Goal: Find specific page/section: Find specific page/section

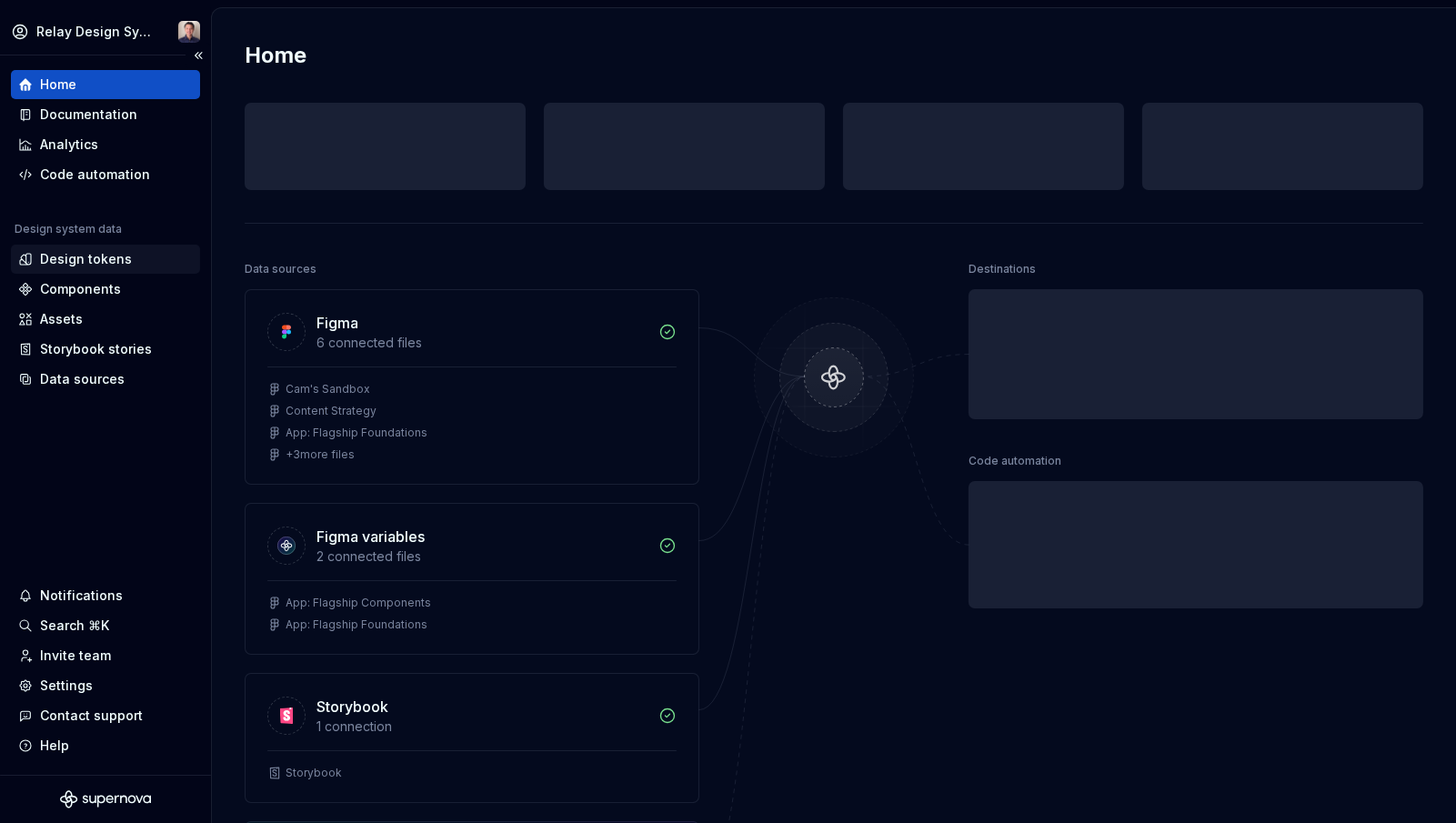
click at [88, 251] on div "Design tokens" at bounding box center [85, 259] width 92 height 18
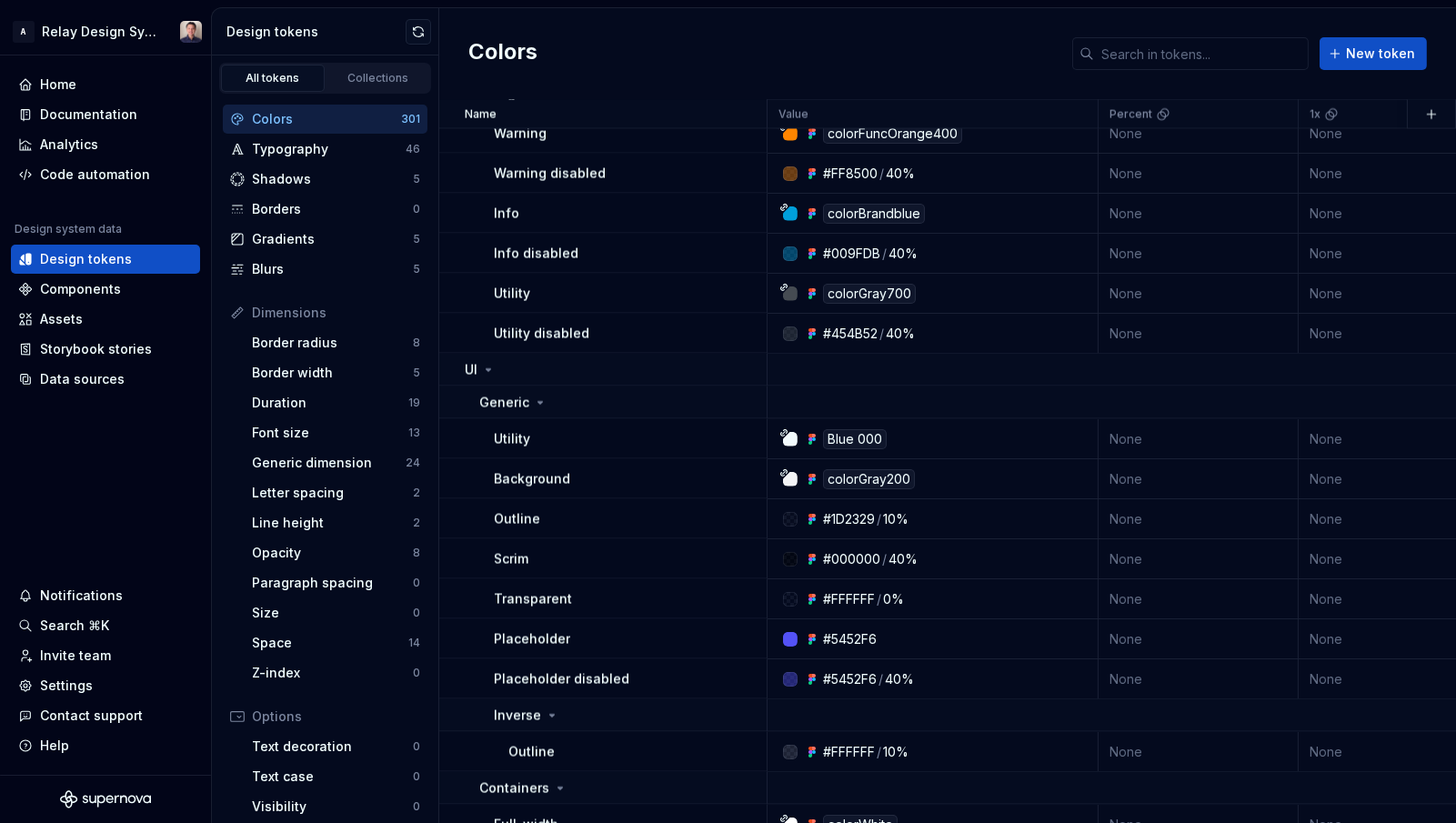
scroll to position [5784, 0]
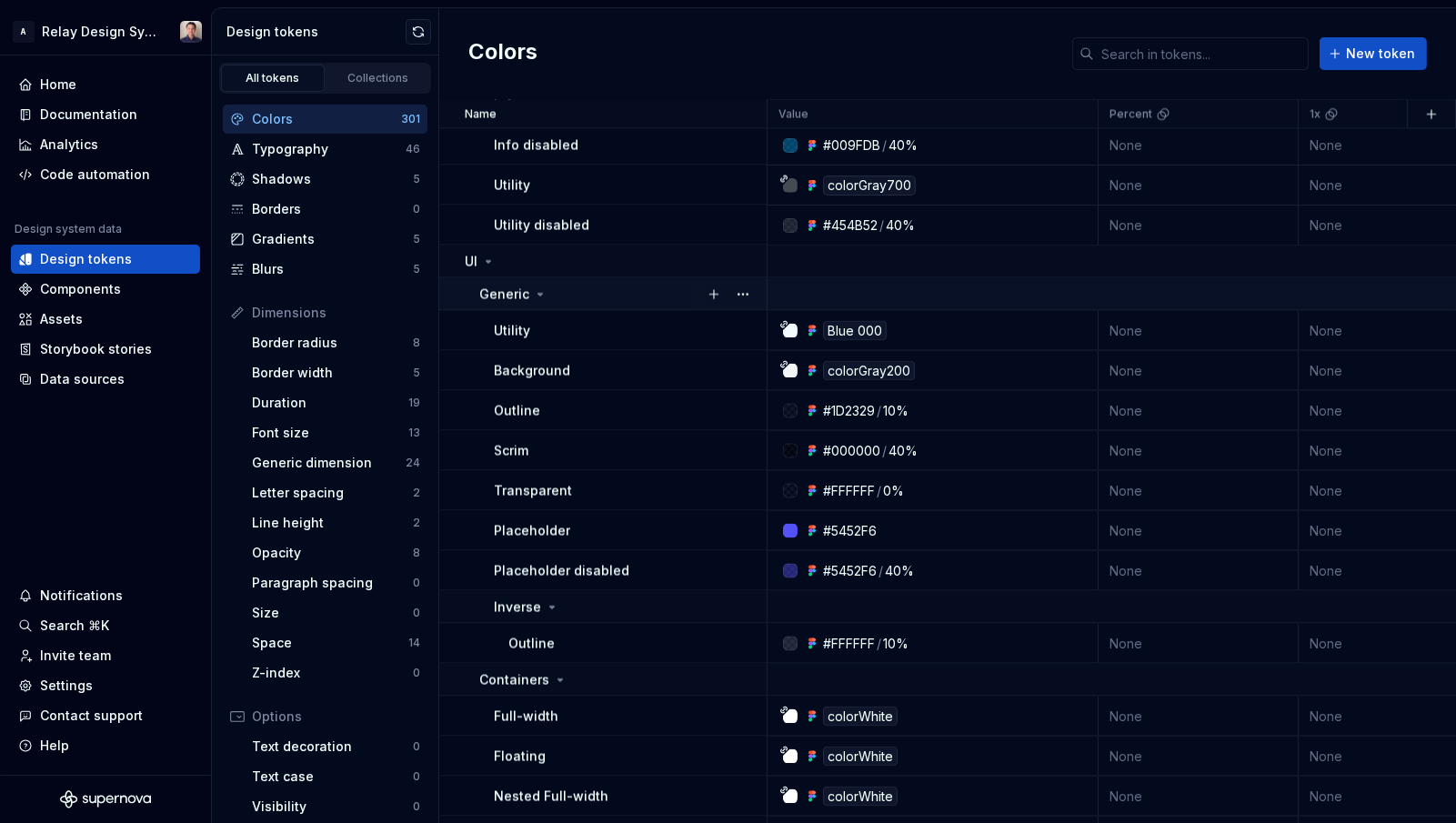
click at [534, 293] on icon at bounding box center [540, 294] width 15 height 15
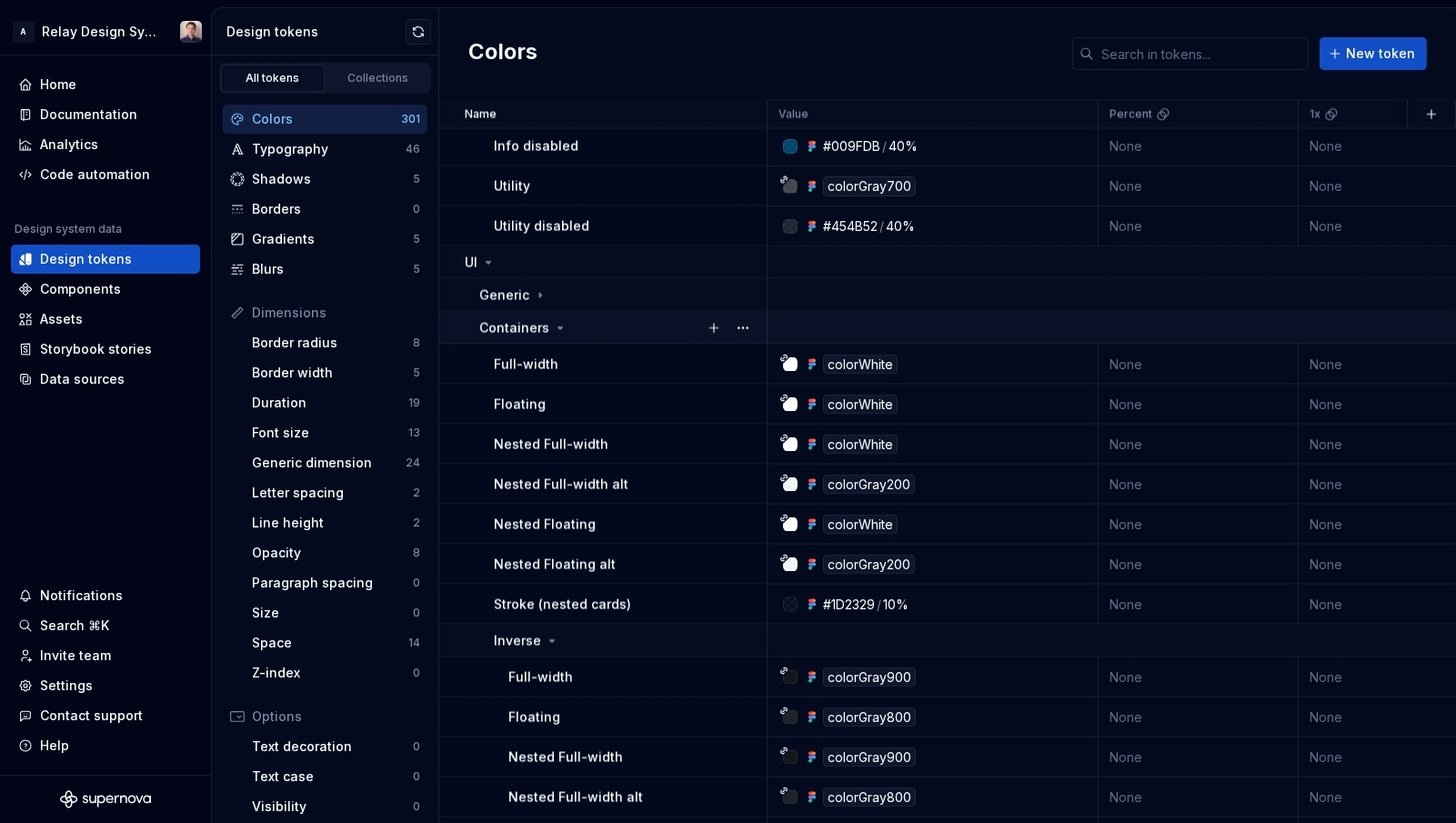
click at [555, 324] on icon at bounding box center [560, 328] width 15 height 15
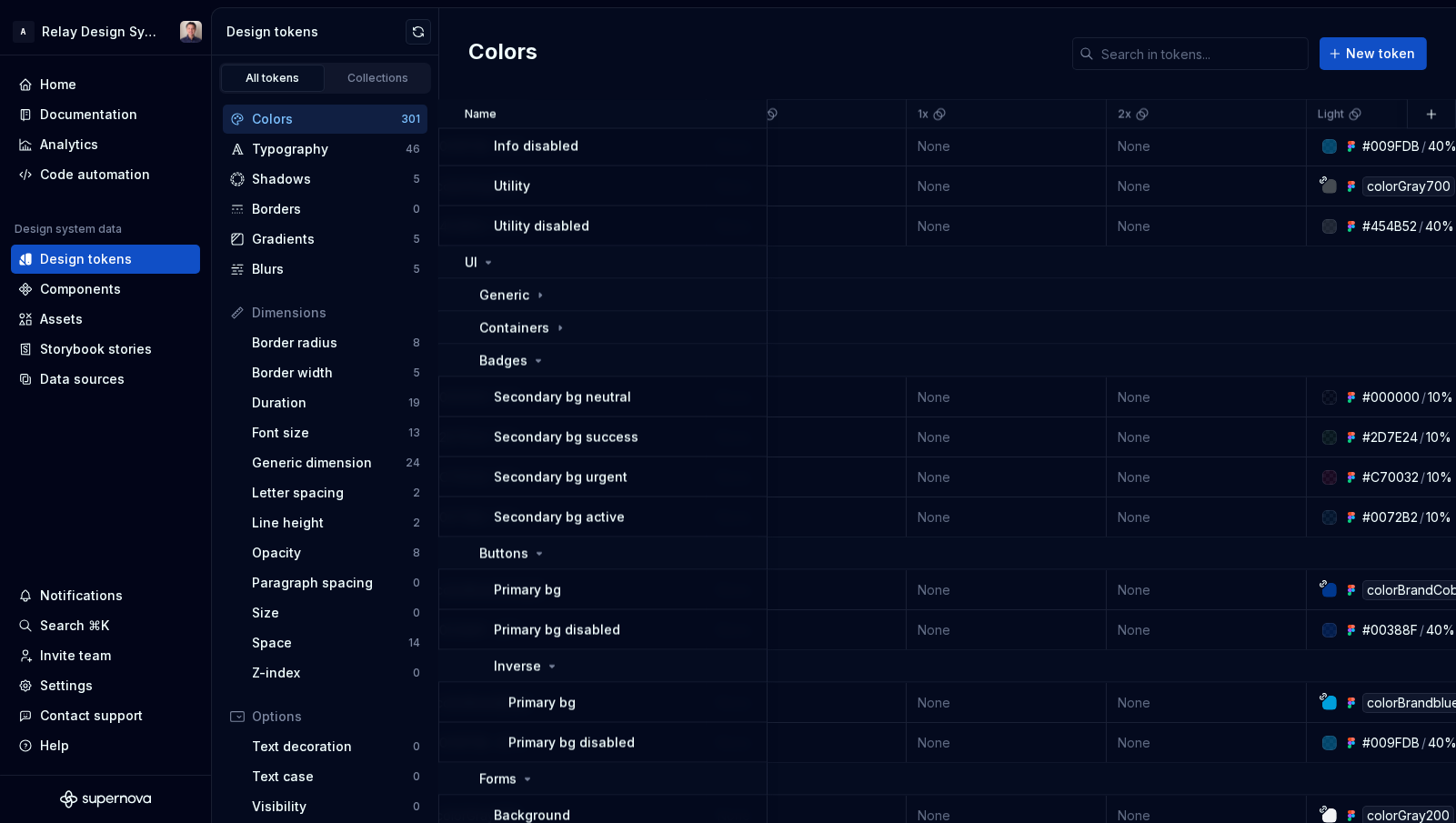
scroll to position [5834, 387]
